Goal: Transaction & Acquisition: Purchase product/service

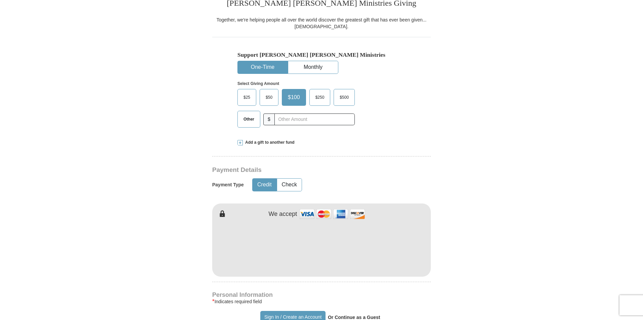
scroll to position [213, 0]
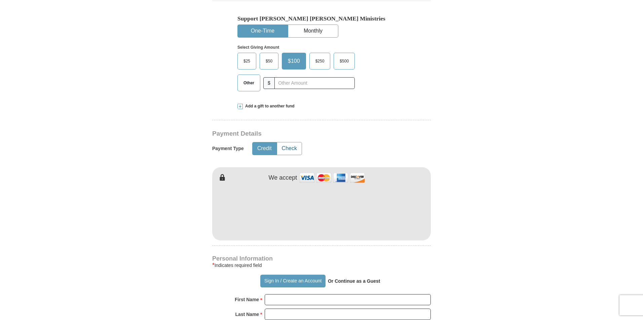
click at [296, 147] on button "Check" at bounding box center [289, 149] width 25 height 12
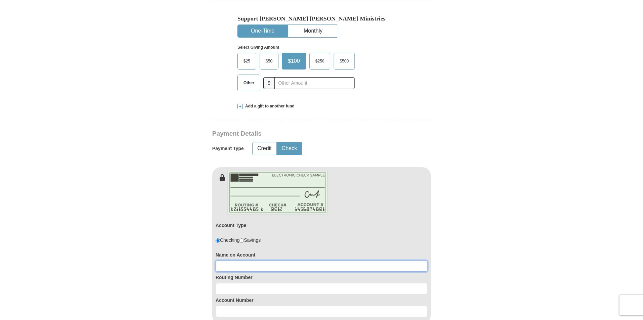
click at [231, 267] on input at bounding box center [322, 266] width 212 height 11
type input "[PERSON_NAME] or [PERSON_NAME]"
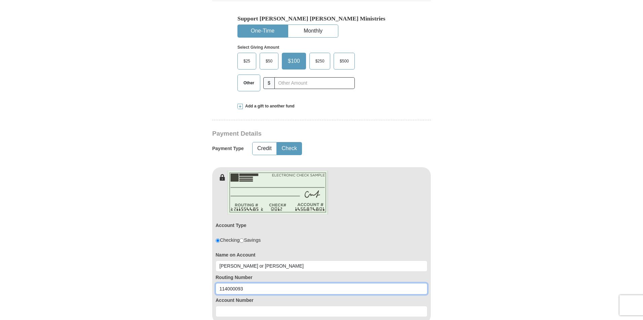
scroll to position [292, 0]
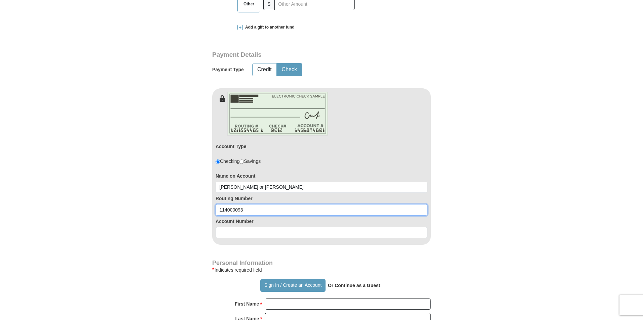
type input "114000093"
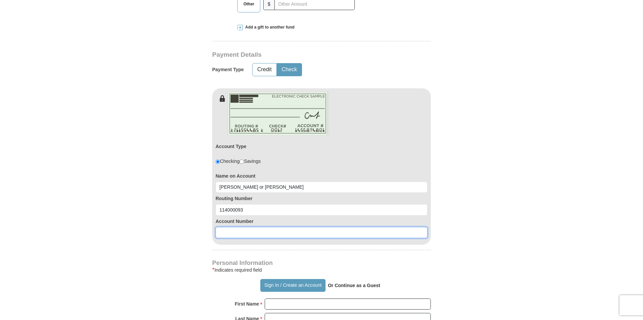
click at [241, 233] on input at bounding box center [322, 232] width 212 height 11
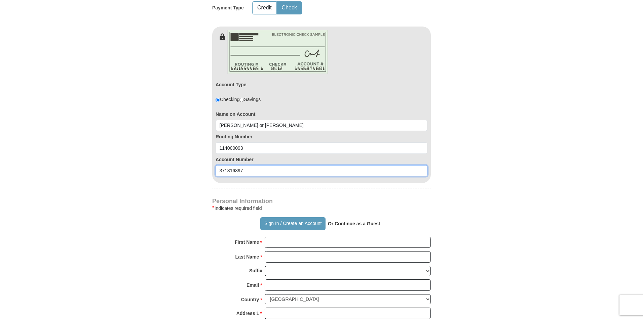
scroll to position [377, 0]
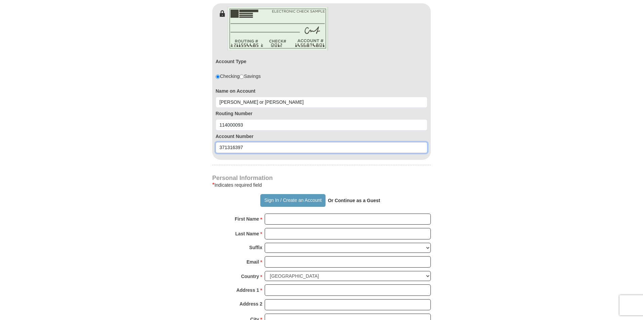
type input "371316397"
click at [276, 219] on input "First Name *" at bounding box center [348, 219] width 166 height 11
type input "[PERSON_NAME]"
type input "Fry"
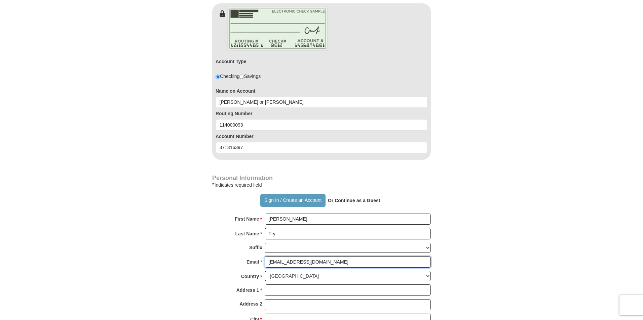
type input "[EMAIL_ADDRESS][DOMAIN_NAME]"
type input "[STREET_ADDRESS]"
type input "[GEOGRAPHIC_DATA]"
select select "[GEOGRAPHIC_DATA]"
type input "78628"
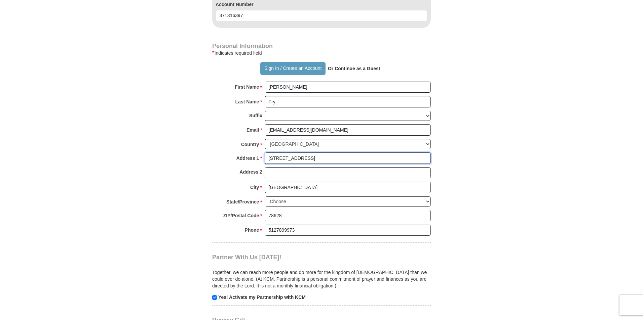
scroll to position [511, 0]
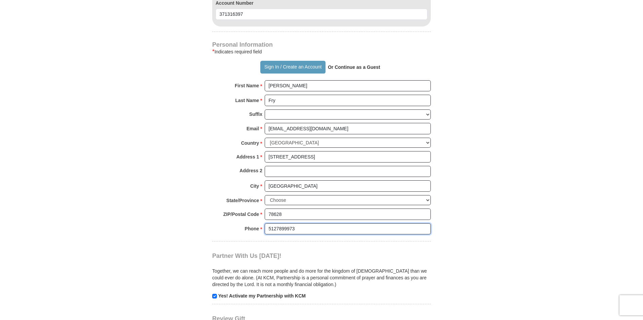
click at [296, 229] on input "5127899973" at bounding box center [348, 229] width 166 height 11
type input "5127899974"
click at [213, 298] on input "checkbox" at bounding box center [214, 296] width 5 height 5
checkbox input "false"
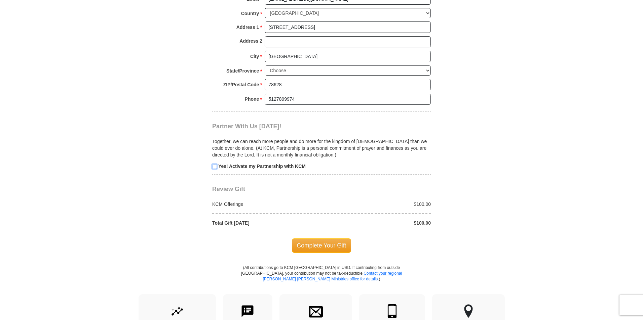
scroll to position [684, 0]
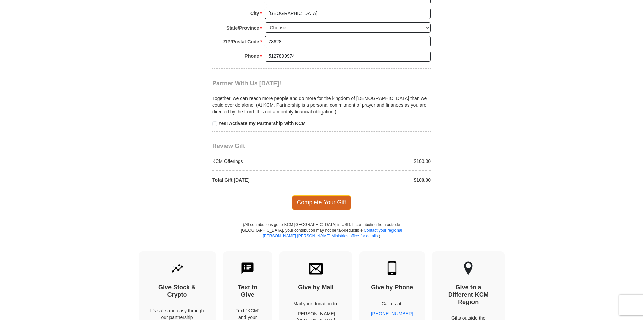
click at [316, 208] on span "Complete Your Gift" at bounding box center [322, 203] width 60 height 14
